Goal: Task Accomplishment & Management: Use online tool/utility

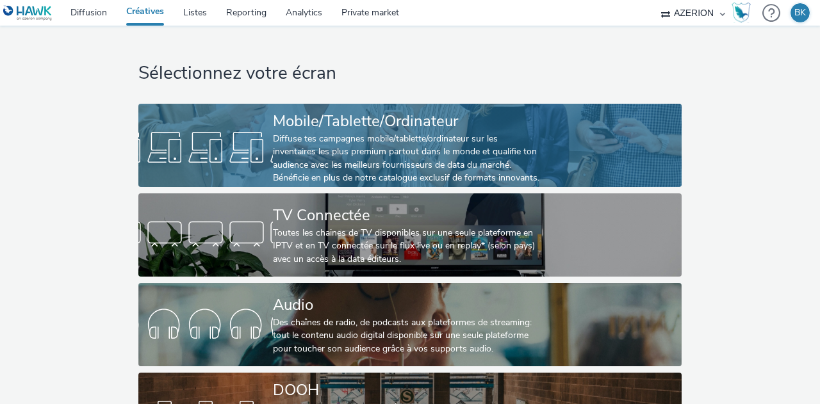
click at [373, 135] on div "Diffuse tes campagnes mobile/tablette/ordinateur sur les inventaires les plus p…" at bounding box center [407, 159] width 269 height 53
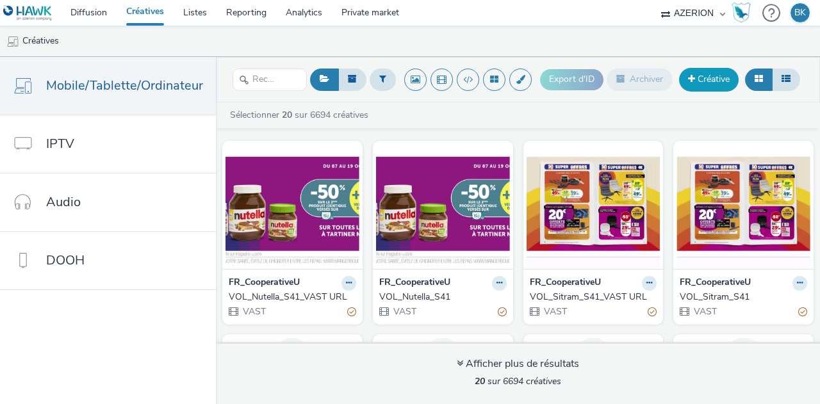
click at [706, 82] on link "Créative" at bounding box center [709, 79] width 60 height 23
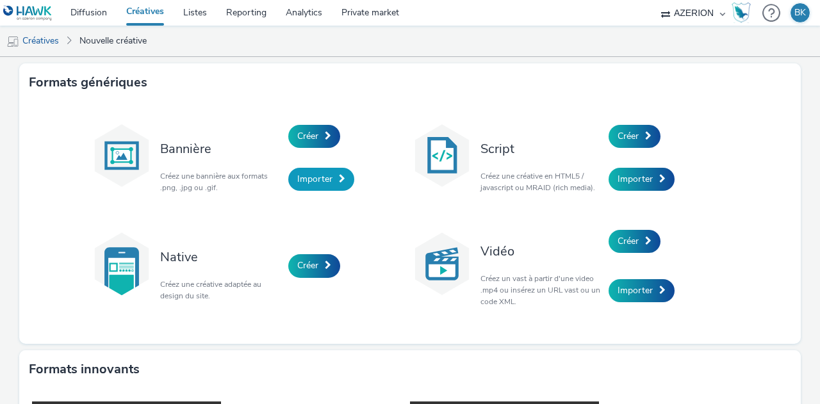
click at [329, 175] on link "Importer" at bounding box center [321, 179] width 66 height 23
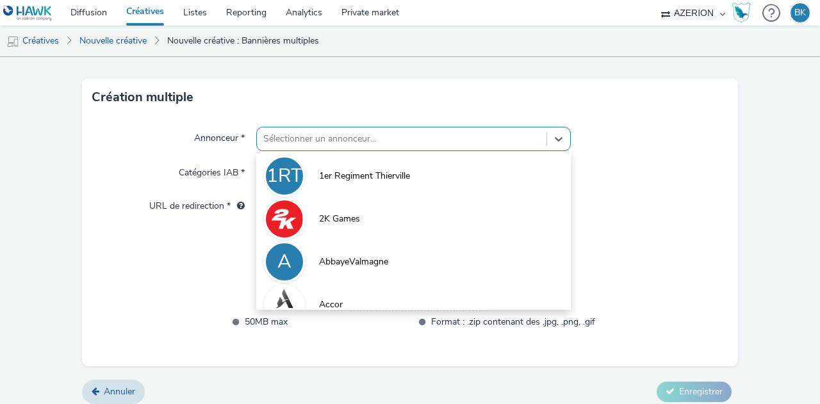
click at [310, 151] on div "option 1er Regiment Thierville focused, 1 of 10. 10 results available. Use Up a…" at bounding box center [413, 139] width 315 height 24
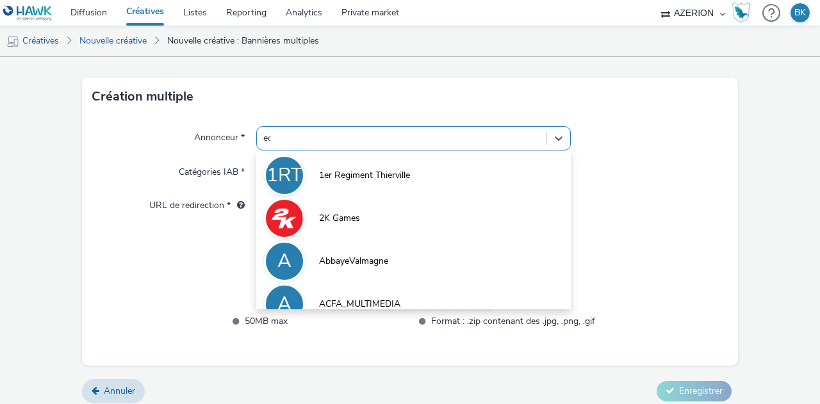
type input "edf"
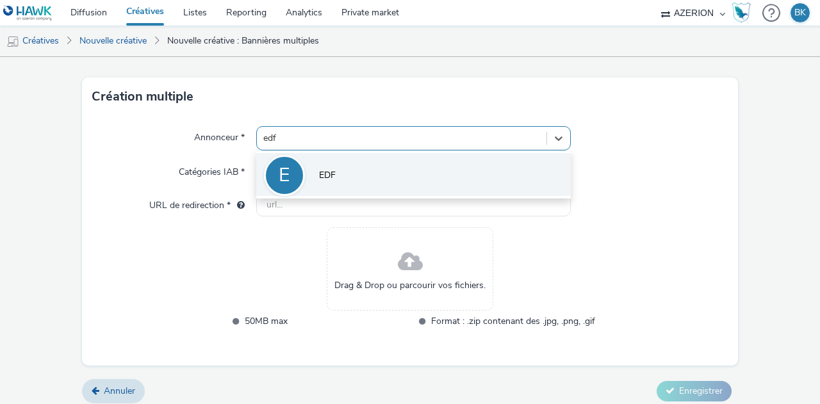
click at [325, 169] on span "EDF" at bounding box center [327, 175] width 17 height 13
type input "[URL][DOMAIN_NAME]"
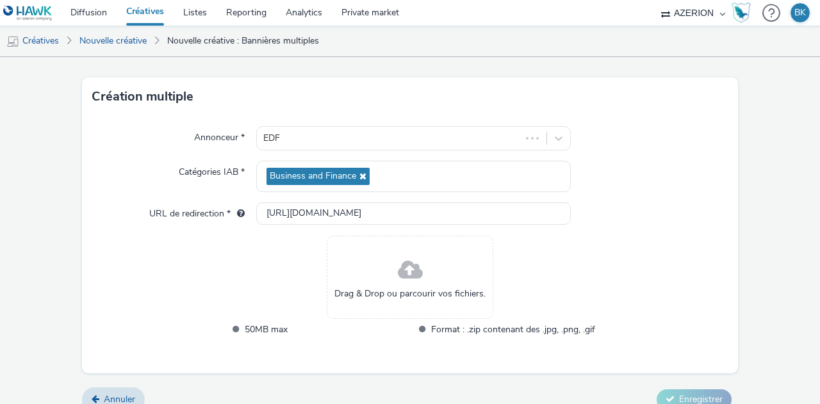
click at [398, 282] on span at bounding box center [410, 271] width 25 height 34
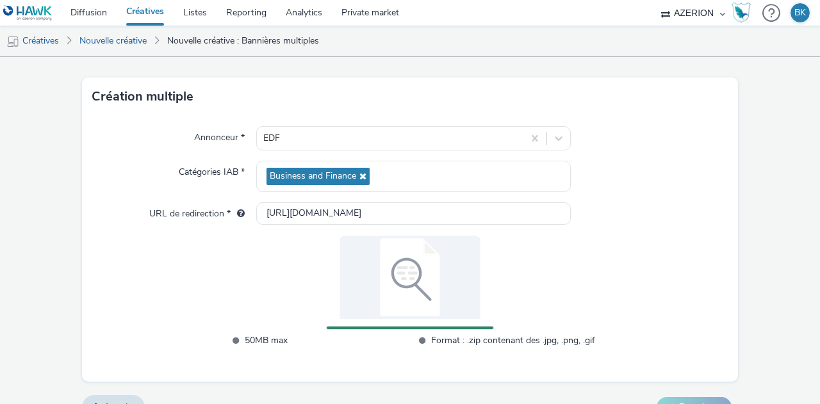
scroll to position [56, 0]
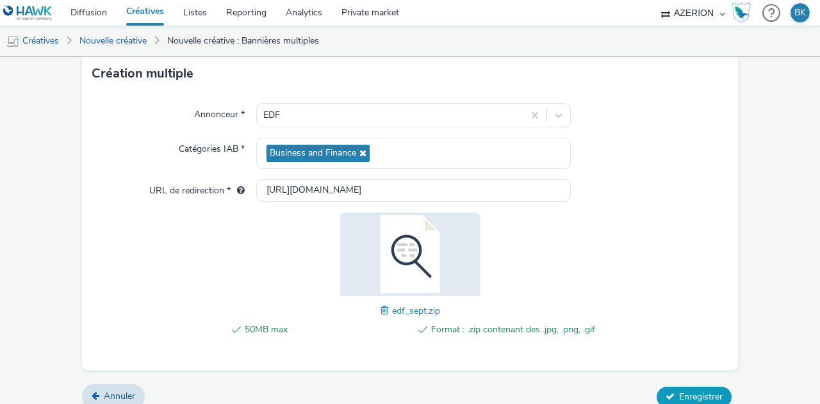
click at [679, 396] on span "Enregistrer" at bounding box center [701, 397] width 44 height 12
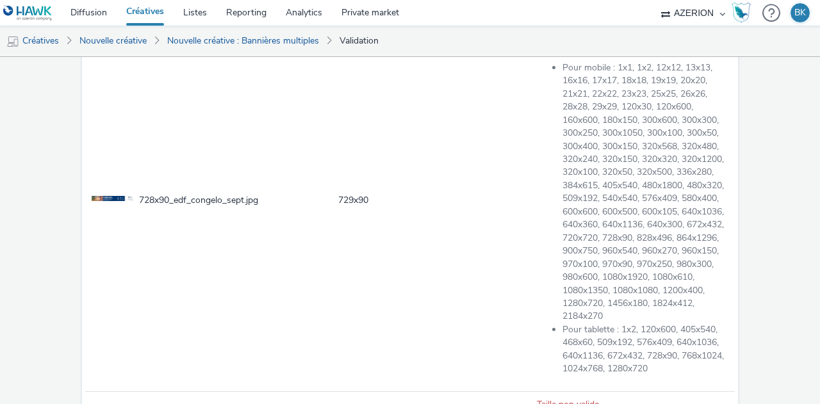
scroll to position [1126, 0]
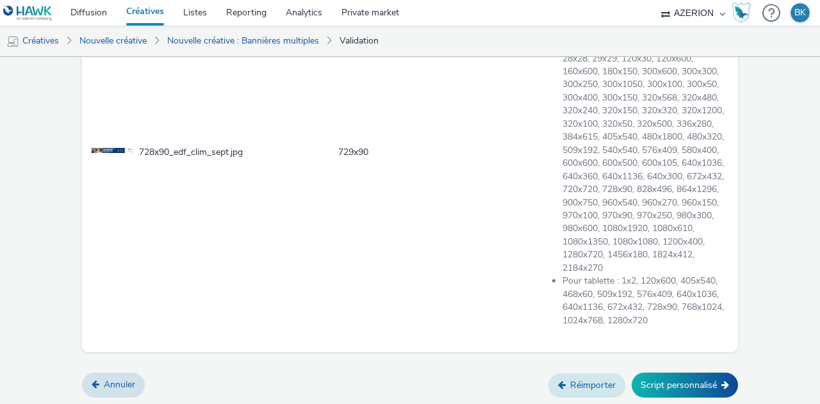
click at [570, 375] on link "Réimporter" at bounding box center [587, 386] width 77 height 24
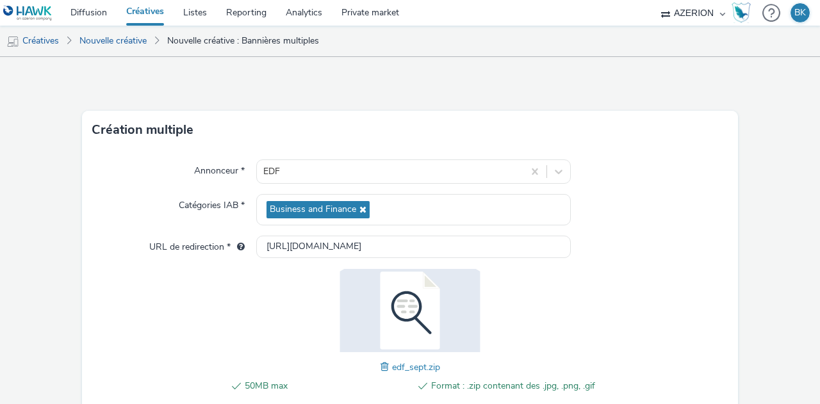
scroll to position [69, 0]
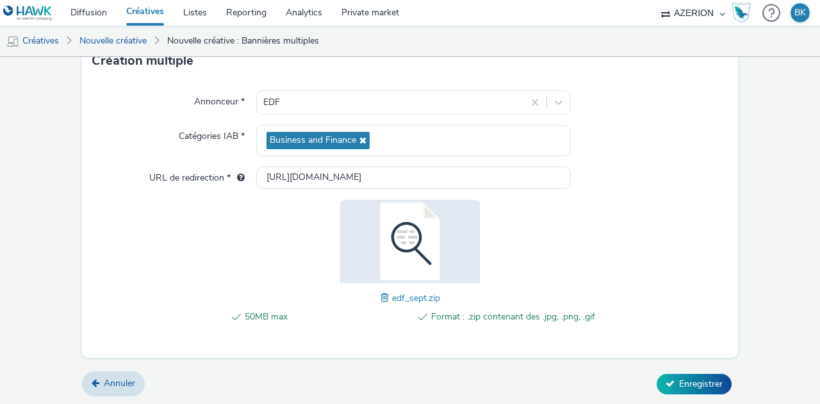
click at [381, 297] on span at bounding box center [387, 298] width 12 height 14
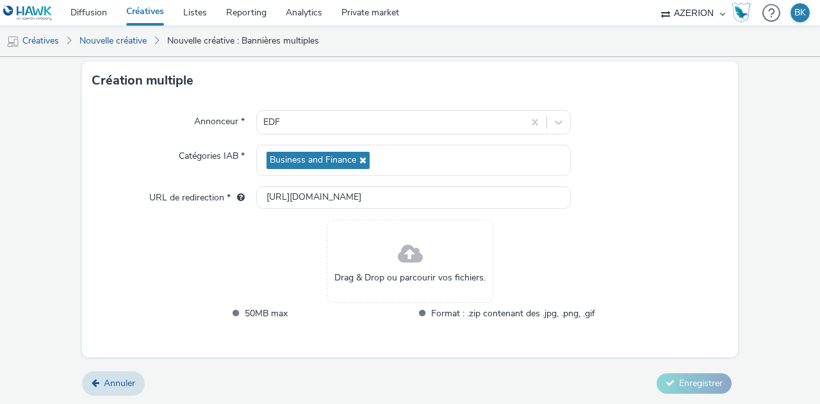
click at [374, 259] on div "Drag & Drop ou parcourir vos fichiers." at bounding box center [410, 261] width 167 height 83
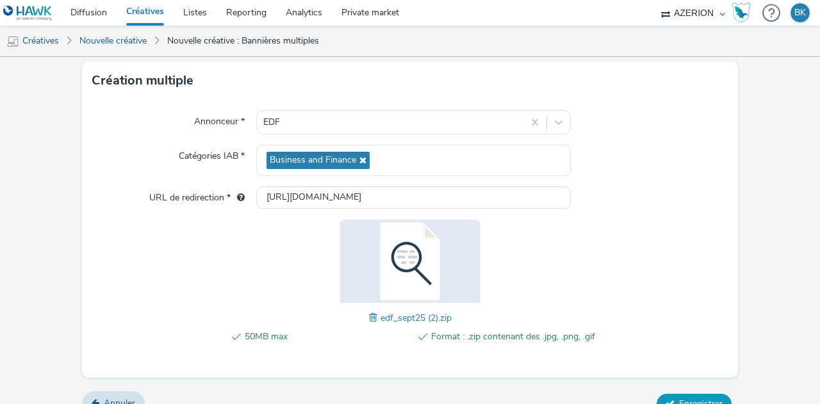
click at [701, 398] on span "Enregistrer" at bounding box center [701, 404] width 44 height 12
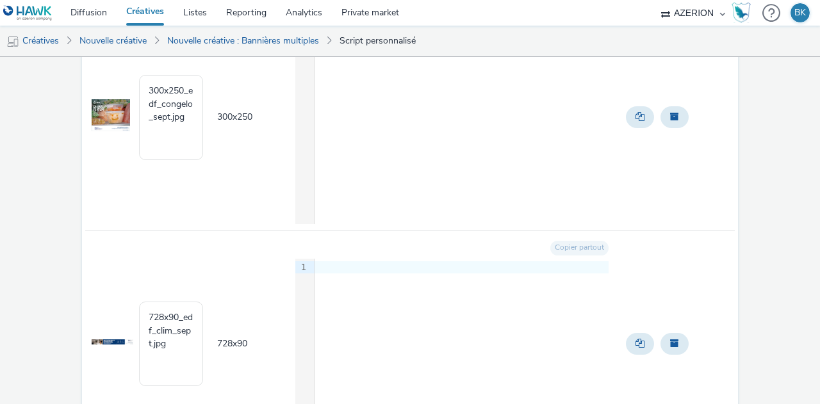
scroll to position [1224, 0]
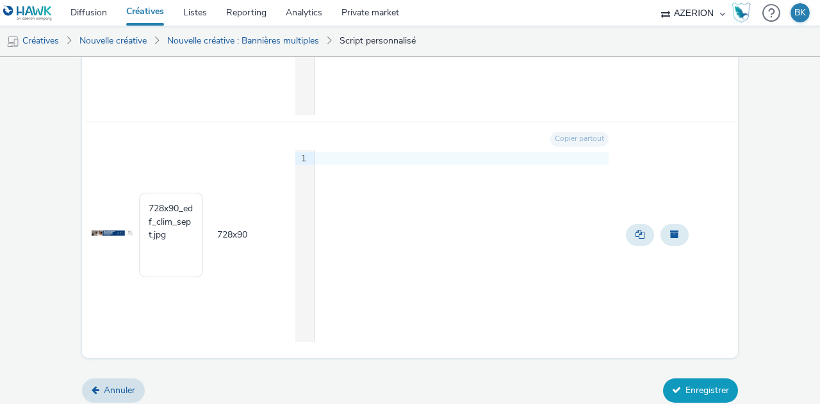
click at [708, 384] on button "Enregistrer" at bounding box center [700, 391] width 75 height 24
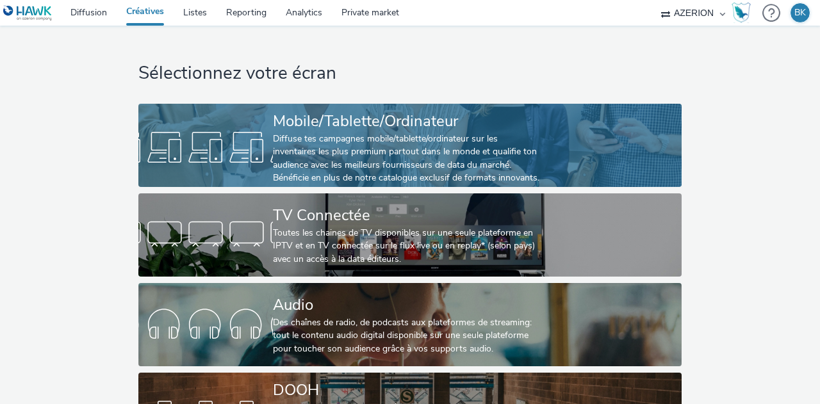
click at [488, 139] on div "Diffuse tes campagnes mobile/tablette/ordinateur sur les inventaires les plus p…" at bounding box center [407, 159] width 269 height 53
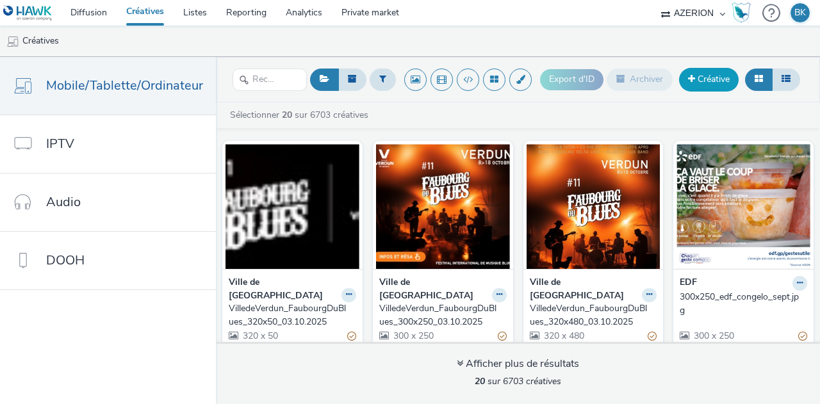
click at [713, 76] on link "Créative" at bounding box center [709, 79] width 60 height 23
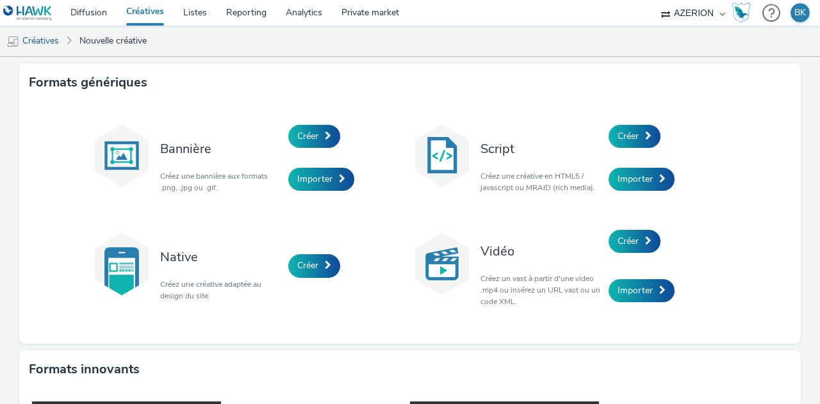
drag, startPoint x: 310, startPoint y: 146, endPoint x: 300, endPoint y: 160, distance: 17.1
drag, startPoint x: 300, startPoint y: 160, endPoint x: 277, endPoint y: 137, distance: 32.6
click at [277, 137] on div "Bannière Créez une bannière aux formats .png, .jpg ou .gif." at bounding box center [221, 158] width 135 height 87
click at [303, 129] on link "Créer" at bounding box center [314, 136] width 52 height 23
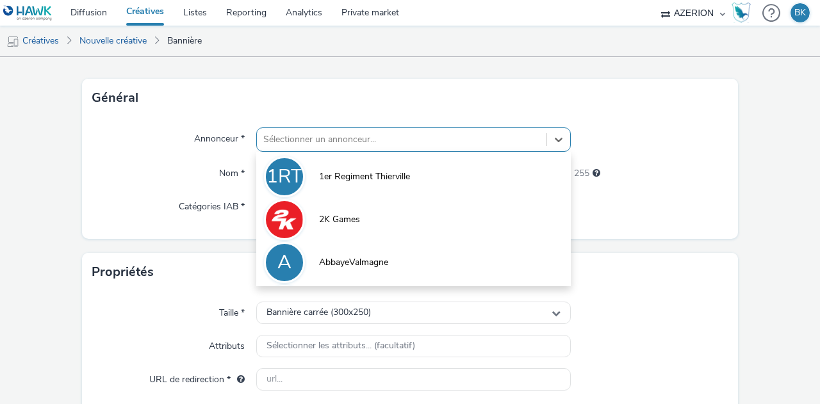
click at [321, 152] on div "option 1er Regiment Thierville focused, 1 of 10. 10 results available. Use Up a…" at bounding box center [413, 140] width 315 height 24
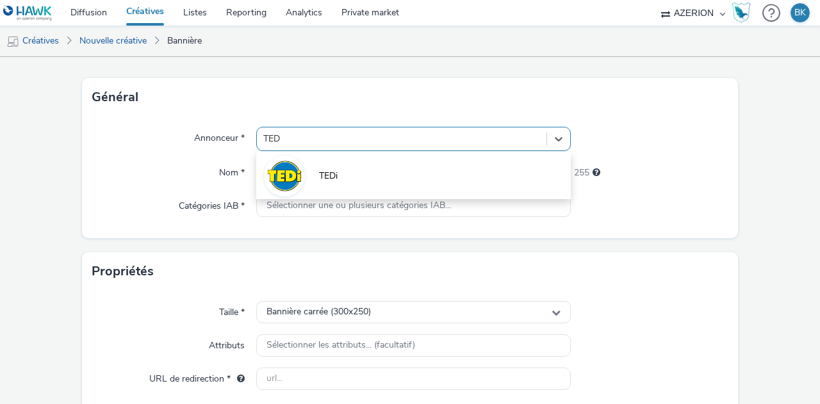
type input "TEDI"
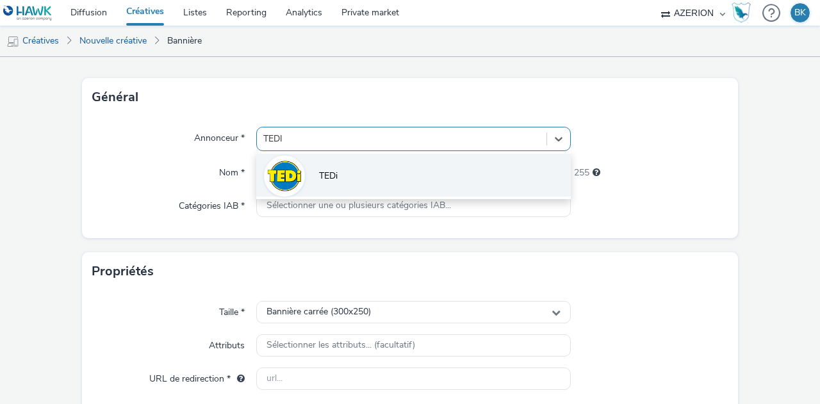
click at [324, 183] on li "TEDi" at bounding box center [413, 175] width 315 height 43
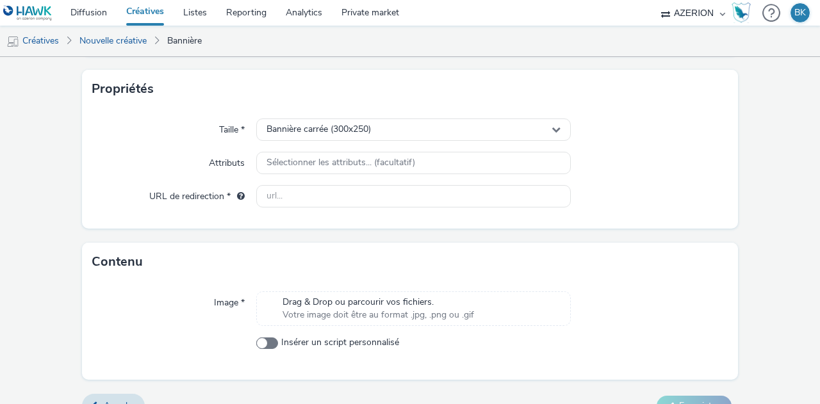
scroll to position [265, 0]
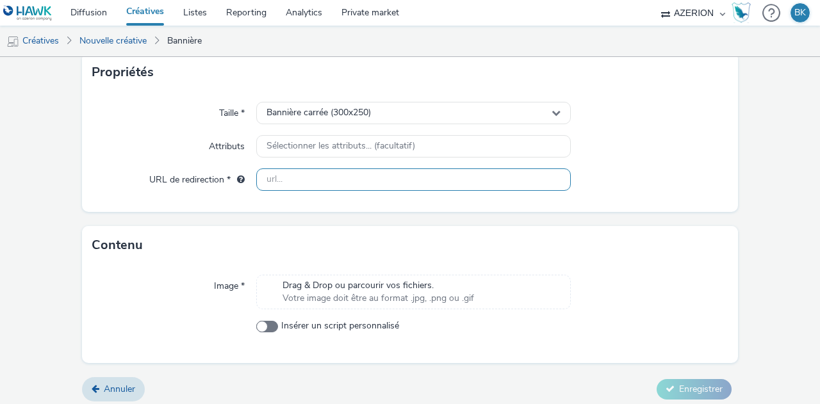
click at [334, 178] on input "text" at bounding box center [413, 180] width 315 height 22
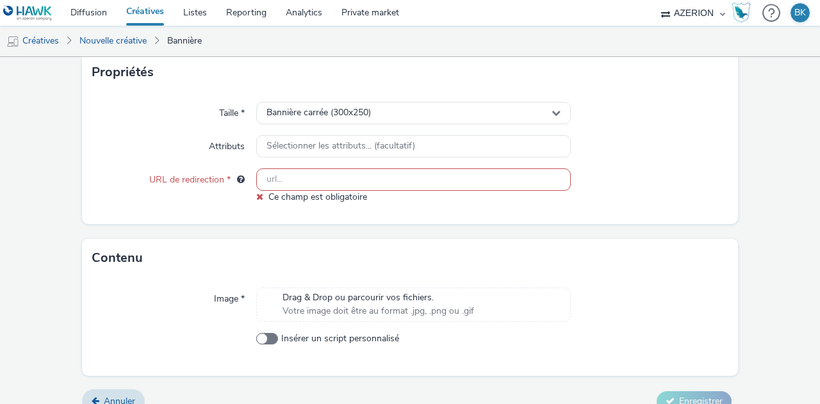
click at [326, 172] on input "text" at bounding box center [413, 180] width 315 height 22
type input "https://www.tedi.com/fr/"
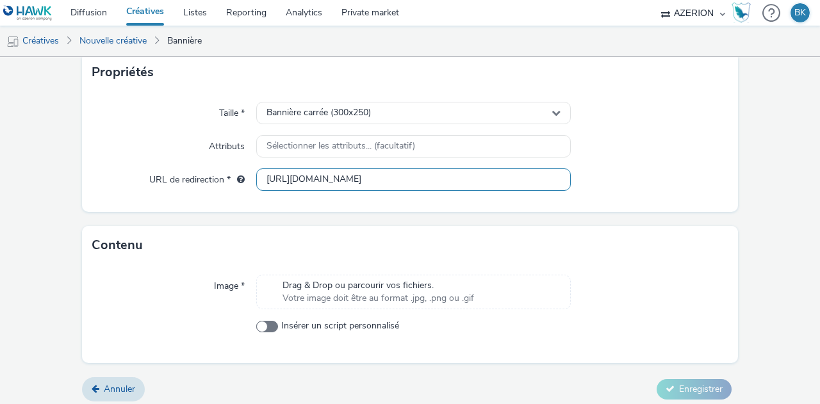
scroll to position [271, 0]
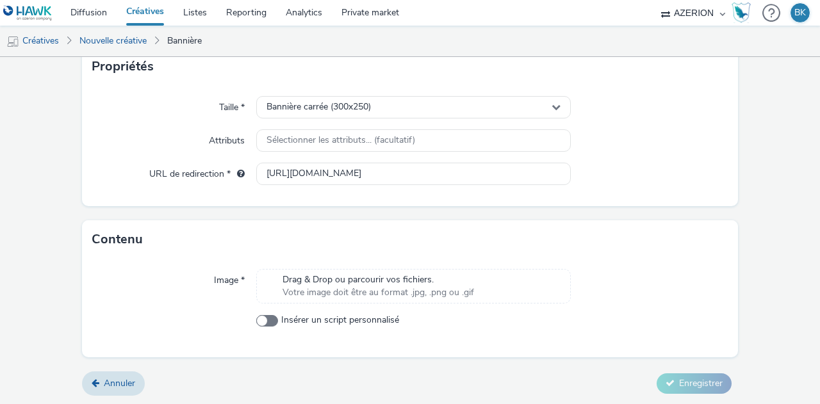
click at [379, 297] on span "Votre image doit être au format .jpg, .png ou .gif" at bounding box center [379, 293] width 192 height 13
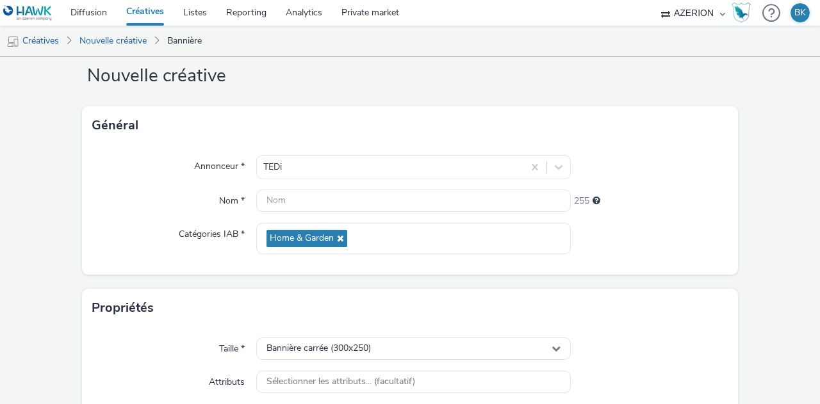
scroll to position [0, 0]
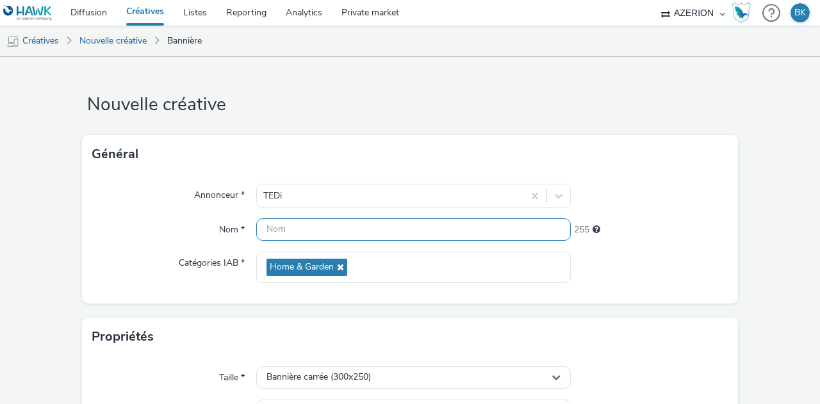
click at [454, 233] on input "text" at bounding box center [413, 230] width 315 height 22
type input "O"
type input "3"
type input "MPU_Mondeville"
click at [675, 228] on div "241" at bounding box center [650, 228] width 158 height 18
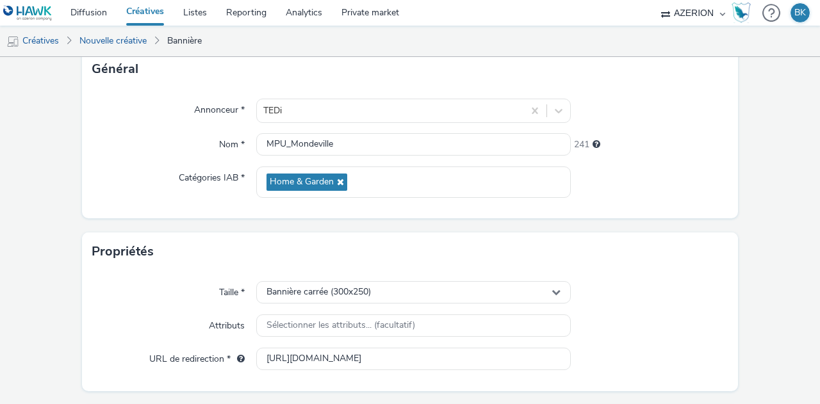
scroll to position [288, 0]
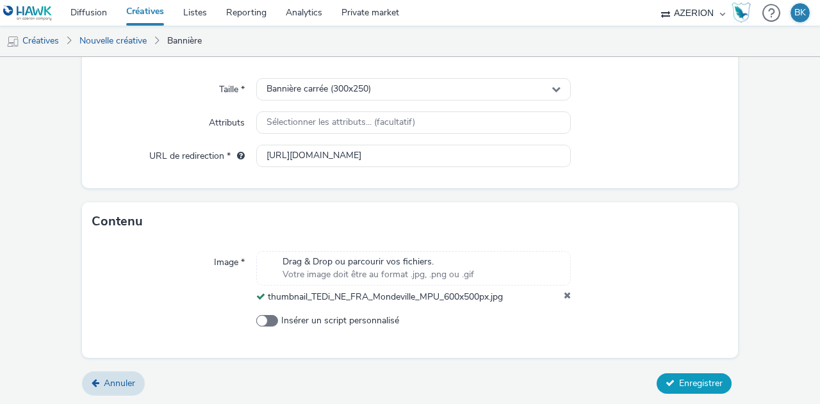
click at [679, 382] on span "Enregistrer" at bounding box center [701, 384] width 44 height 12
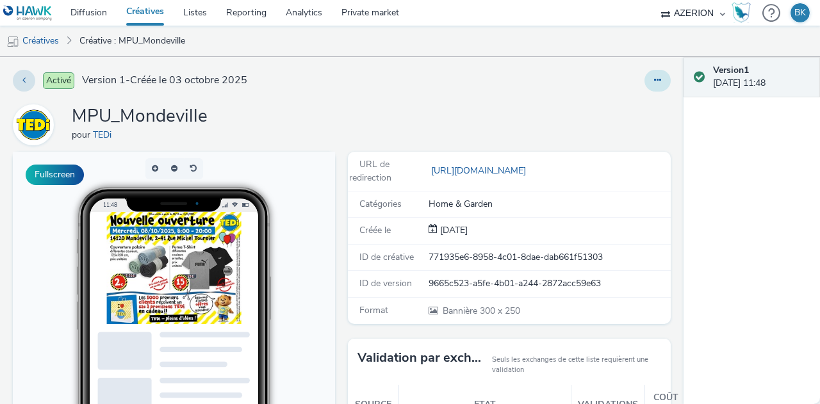
click at [654, 77] on icon at bounding box center [657, 80] width 7 height 9
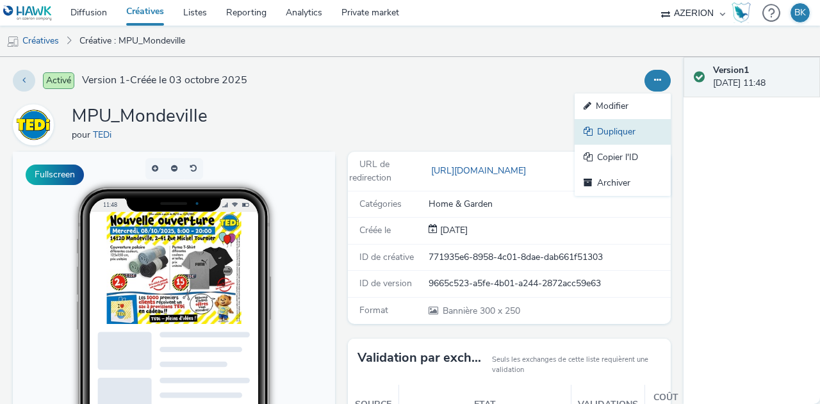
click at [608, 128] on link "Dupliquer" at bounding box center [623, 132] width 96 height 26
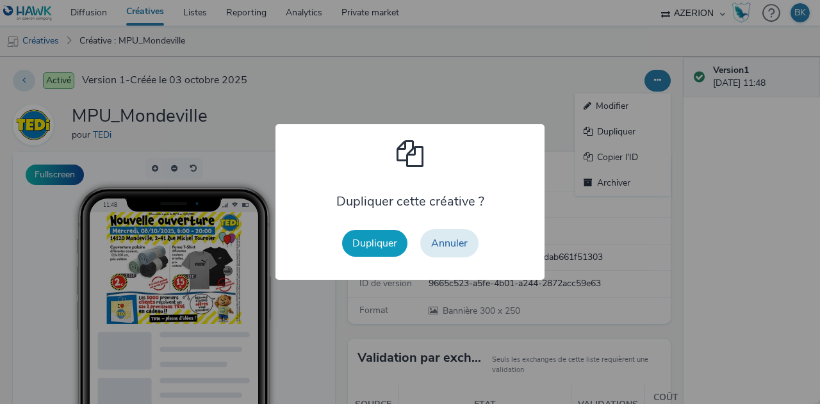
click at [364, 243] on button "Dupliquer" at bounding box center [374, 243] width 65 height 27
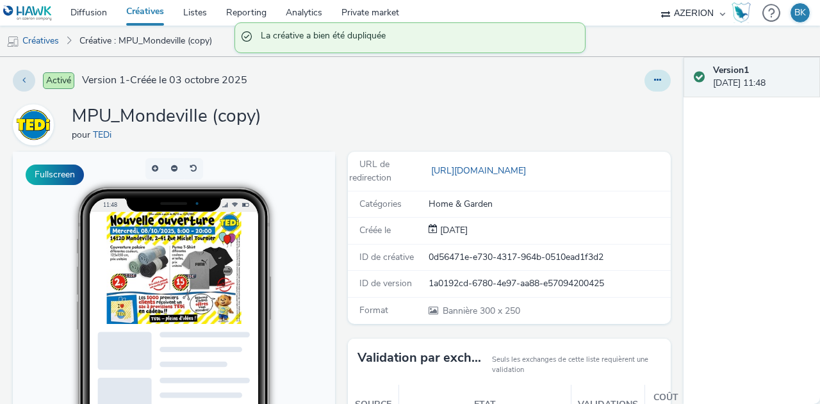
click at [654, 81] on icon at bounding box center [657, 80] width 7 height 9
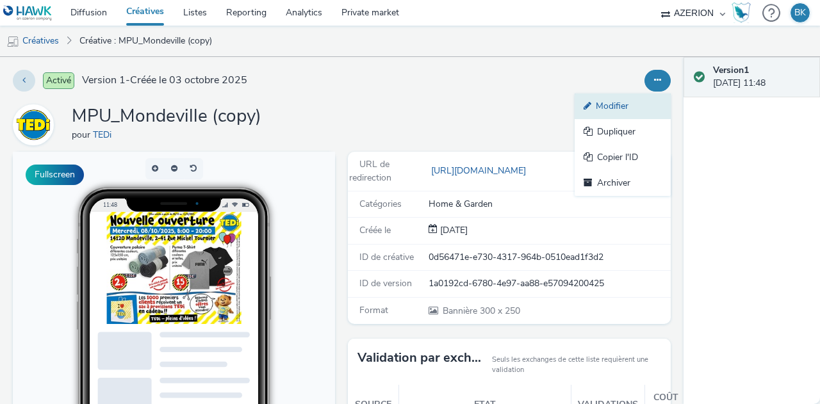
click at [619, 111] on link "Modifier" at bounding box center [623, 107] width 96 height 26
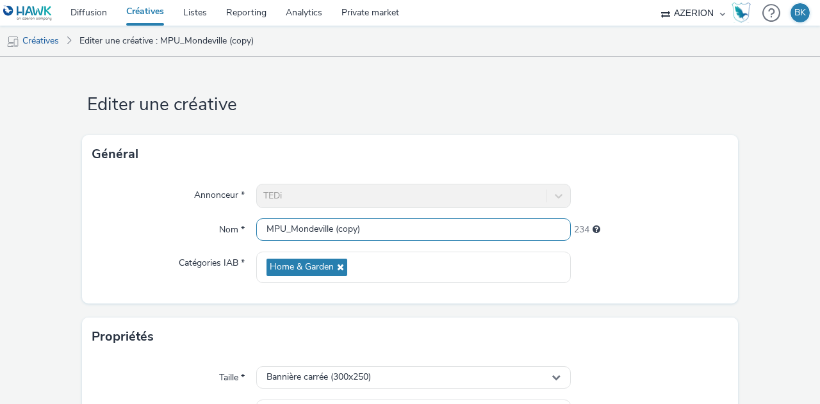
click at [379, 222] on input "MPU_Mondeville (copy)" at bounding box center [413, 230] width 315 height 22
type input "Inter_Mondeville"
click at [662, 217] on div "Annonceur * TEDi Nom * Inter_Mondeville 239 Catégories IAB * Home & Garden" at bounding box center [410, 239] width 656 height 130
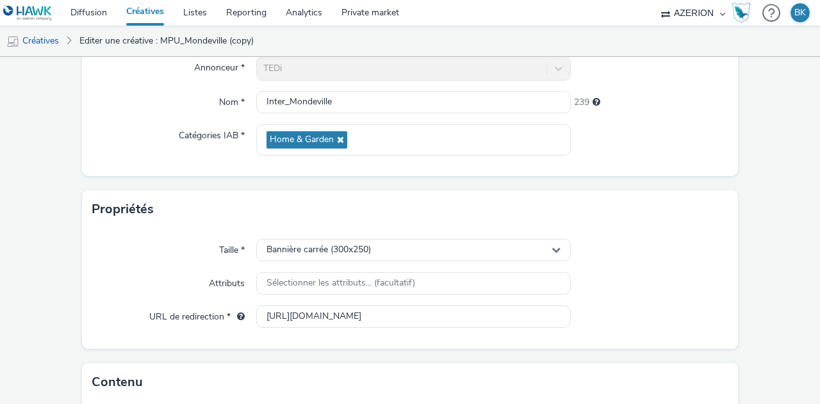
scroll to position [129, 0]
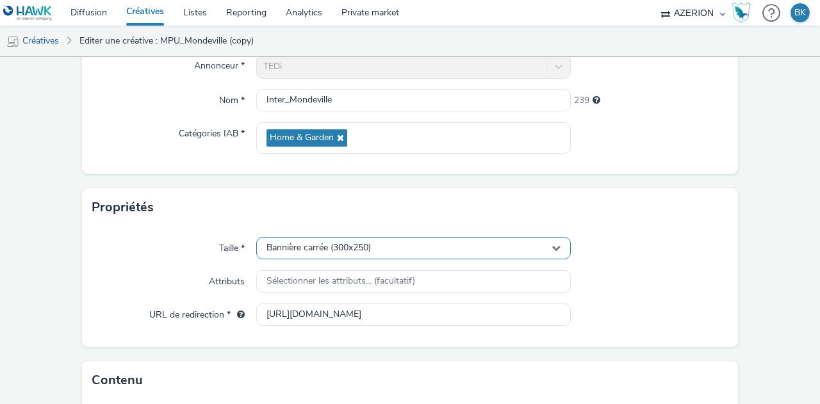
click at [460, 240] on div "Bannière carrée (300x250)" at bounding box center [413, 248] width 315 height 22
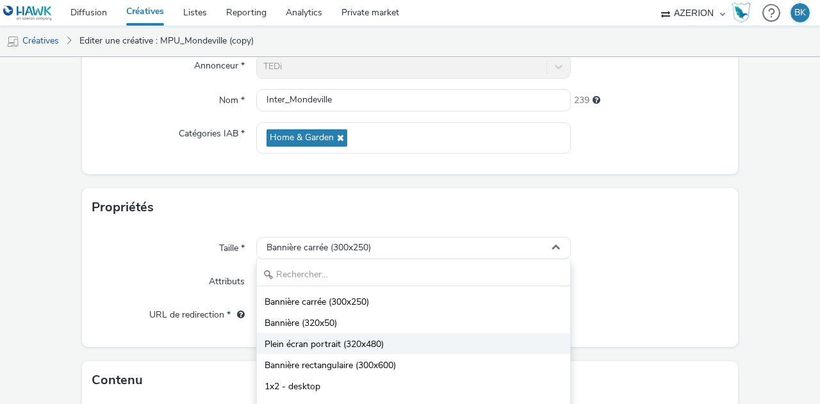
click at [387, 342] on li "Plein écran portrait (320x480)" at bounding box center [413, 343] width 313 height 21
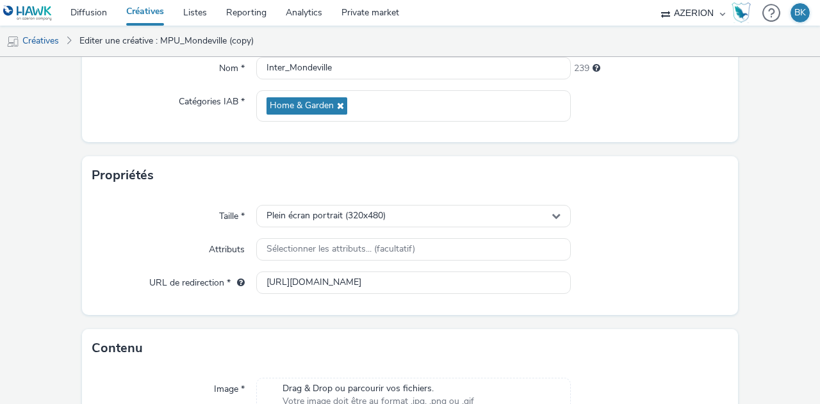
scroll to position [322, 0]
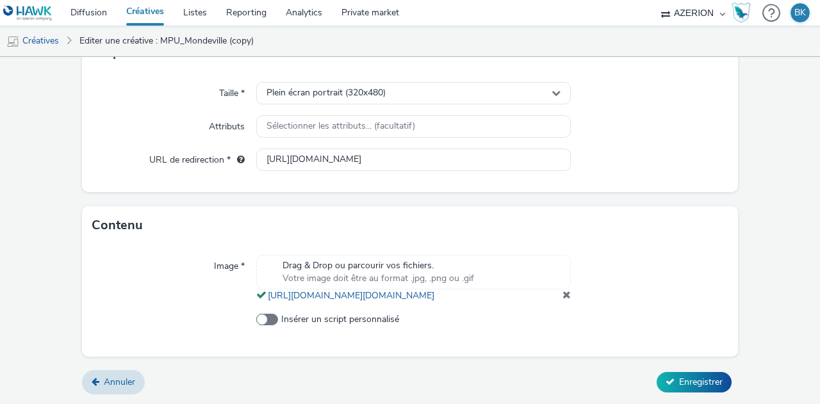
click at [563, 295] on span at bounding box center [567, 295] width 8 height 10
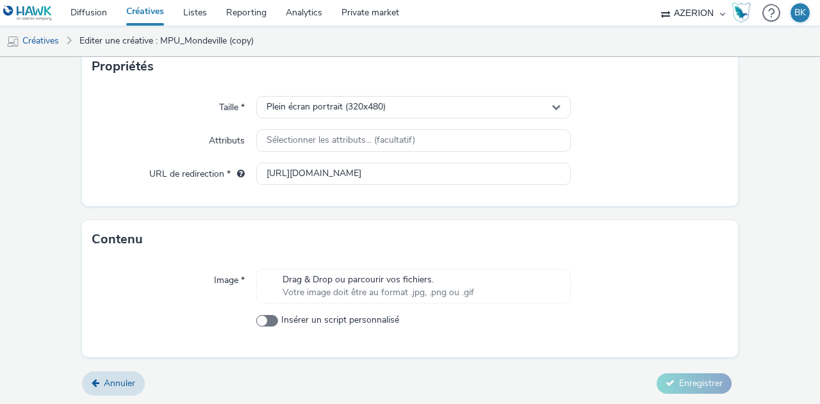
click at [560, 295] on div "Drag & Drop ou parcourir vos fichiers. Votre image doit être au format .jpg, .p…" at bounding box center [413, 286] width 315 height 35
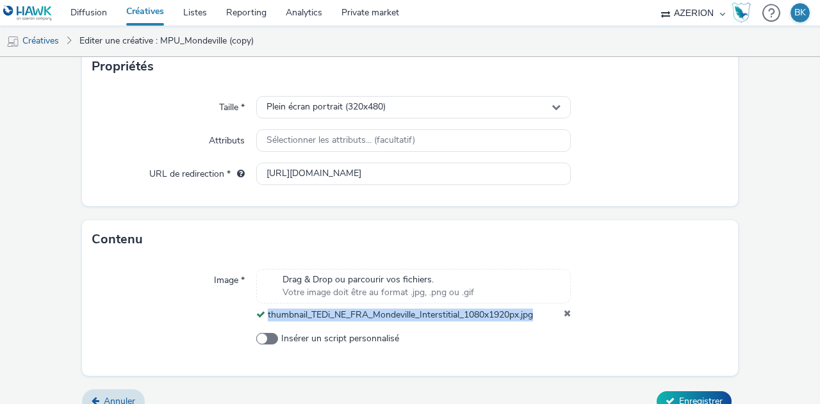
scroll to position [288, 0]
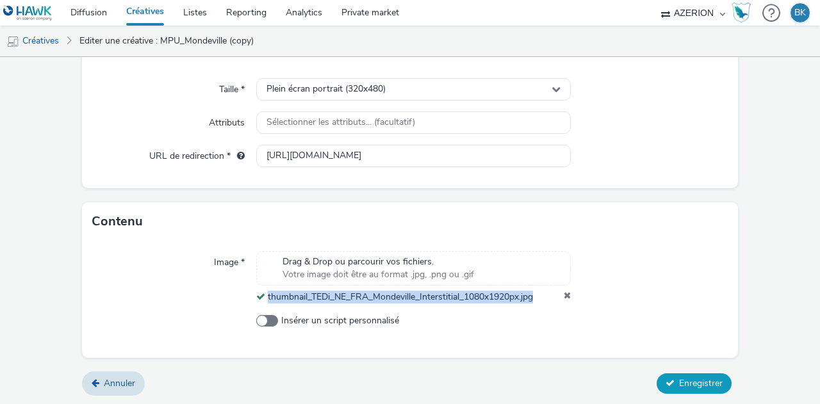
click at [687, 376] on button "Enregistrer" at bounding box center [694, 384] width 75 height 21
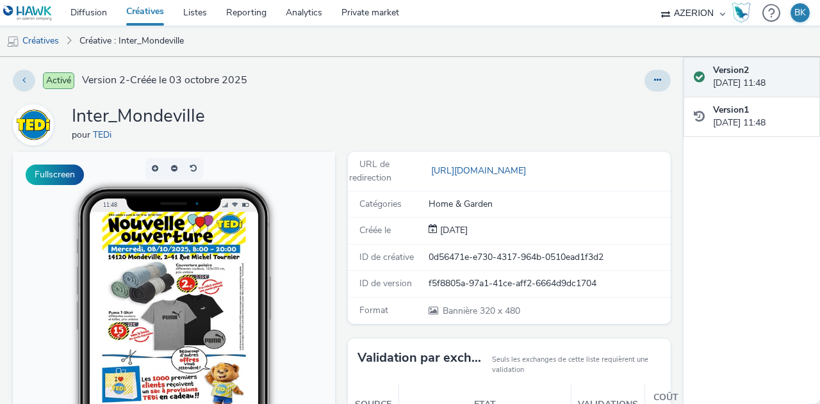
click at [547, 79] on div at bounding box center [539, 81] width 263 height 22
